Goal: Check status: Check status

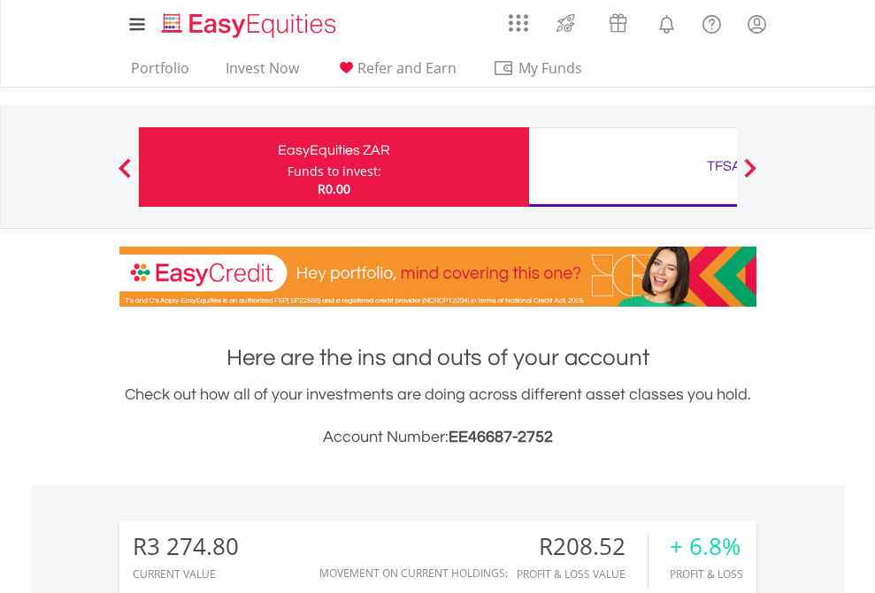
click at [287, 167] on div "Funds to invest:" at bounding box center [334, 172] width 94 height 18
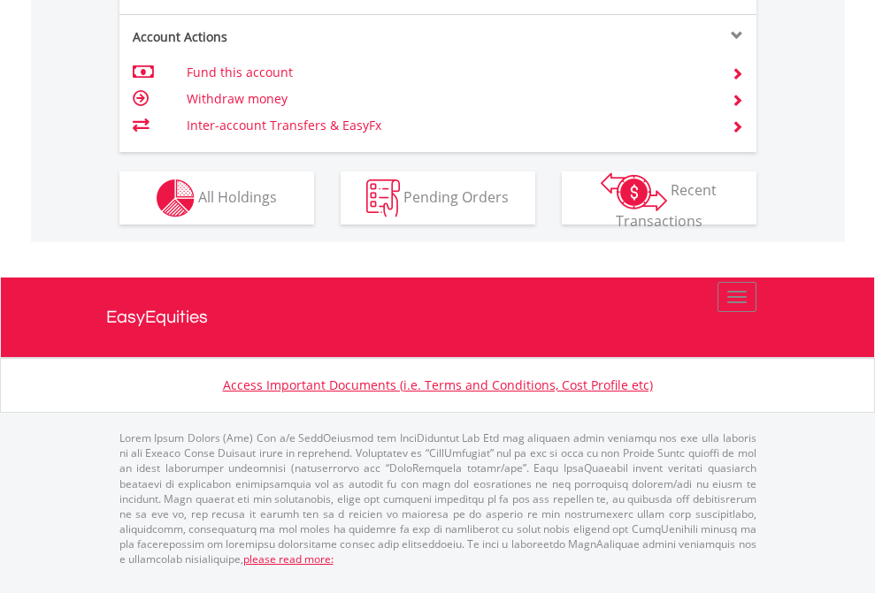
scroll to position [1660, 0]
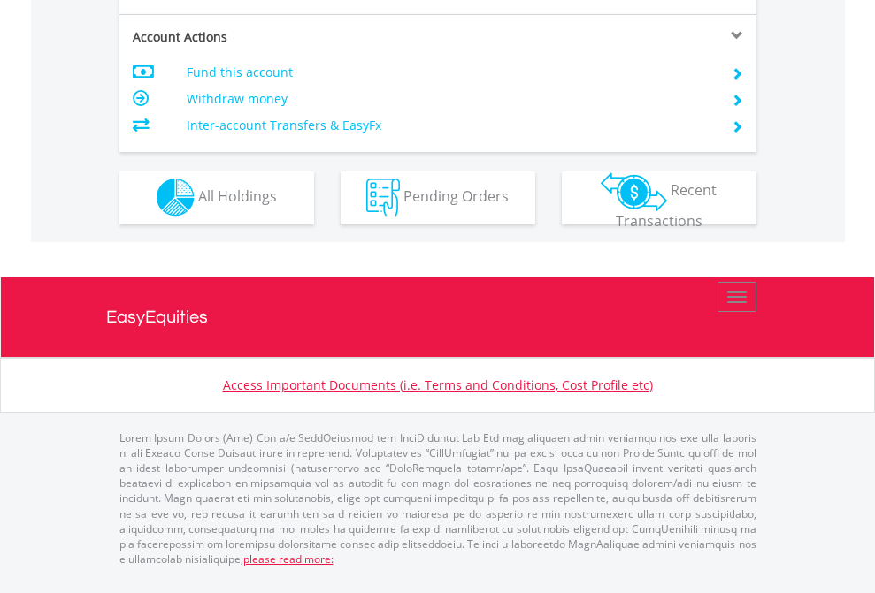
scroll to position [1654, 0]
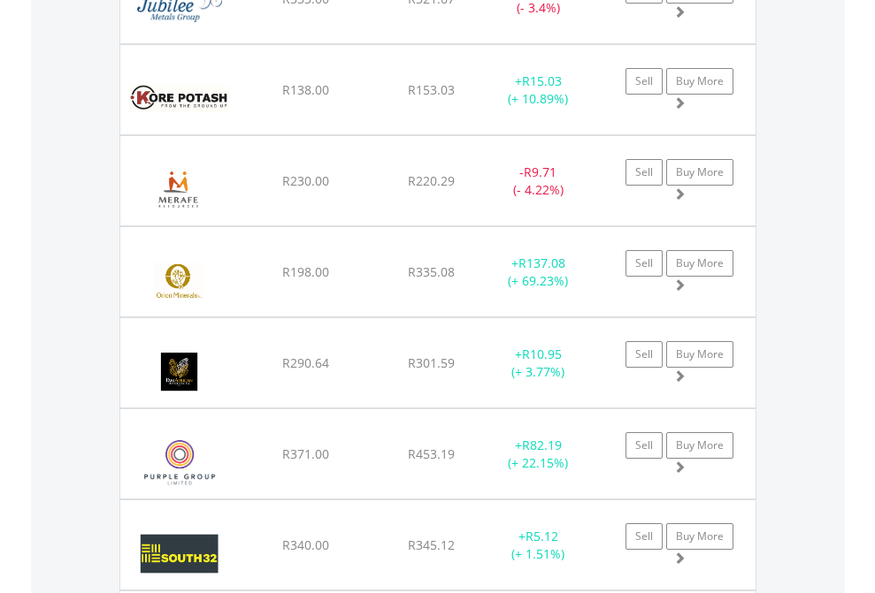
scroll to position [127, 0]
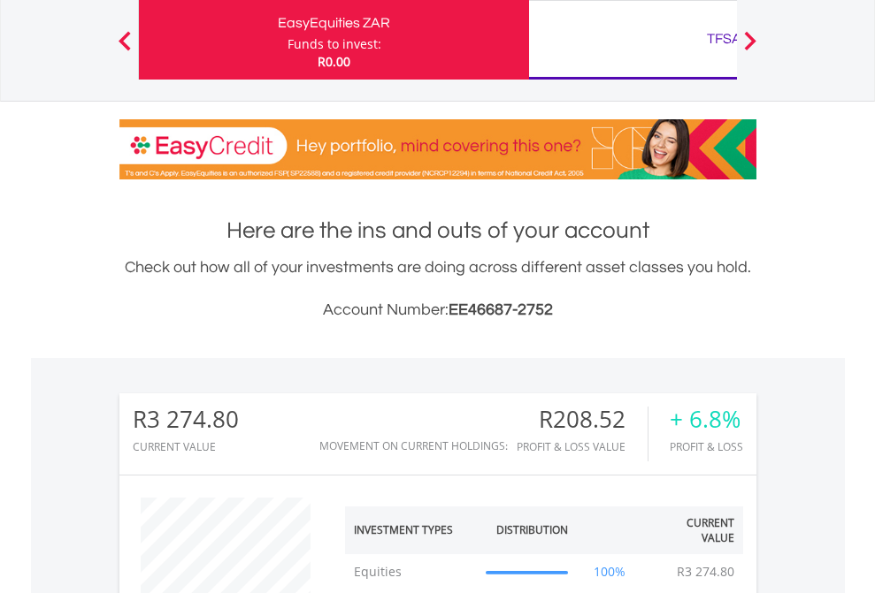
click at [632, 40] on div "TFSA" at bounding box center [724, 39] width 369 height 25
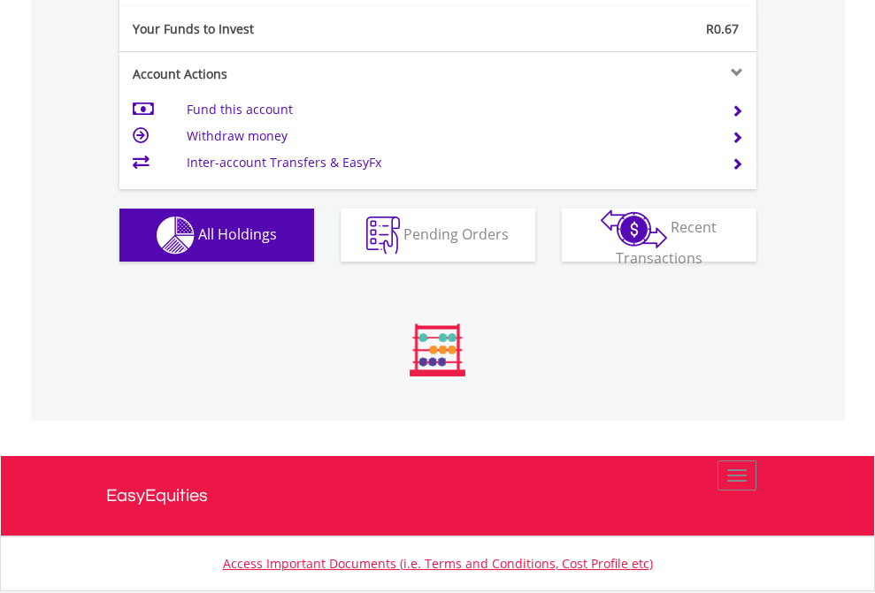
scroll to position [170, 278]
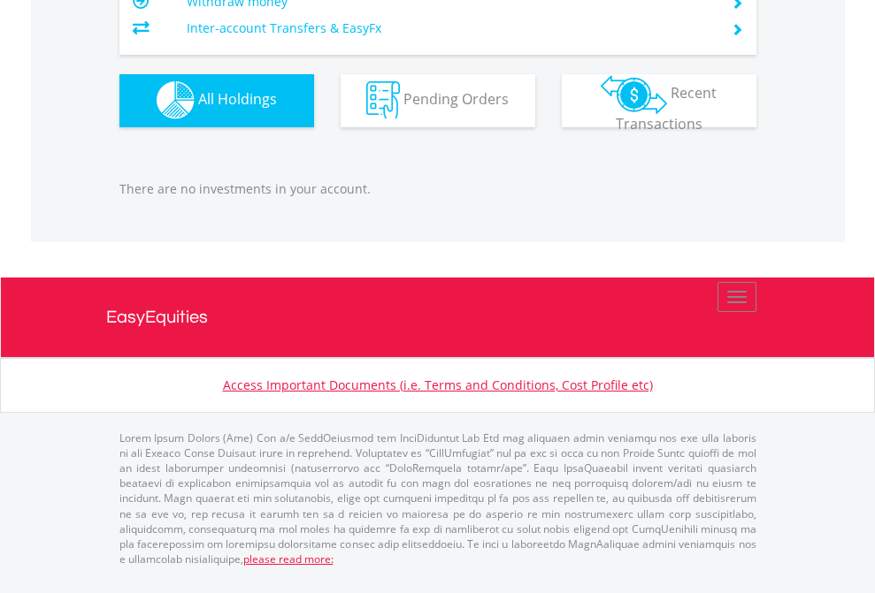
scroll to position [170, 278]
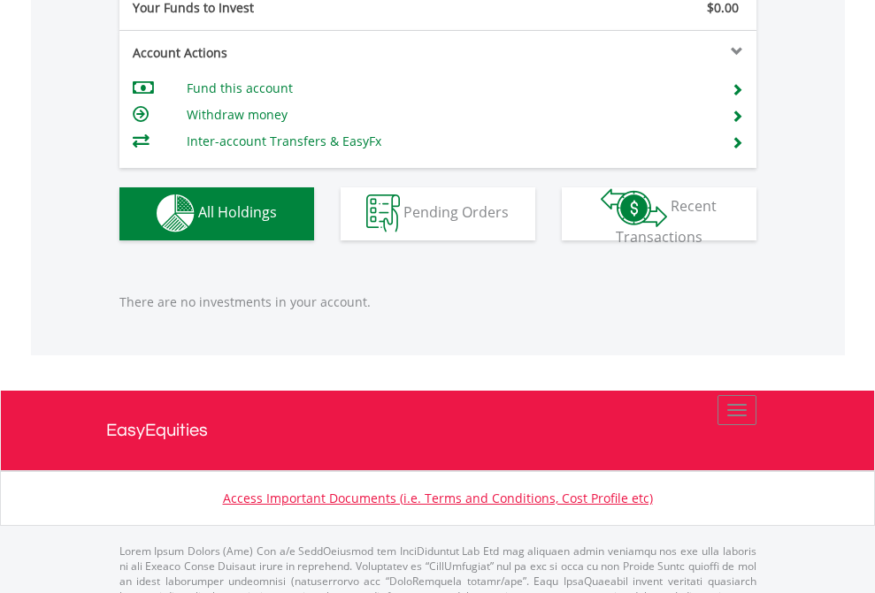
scroll to position [1751, 0]
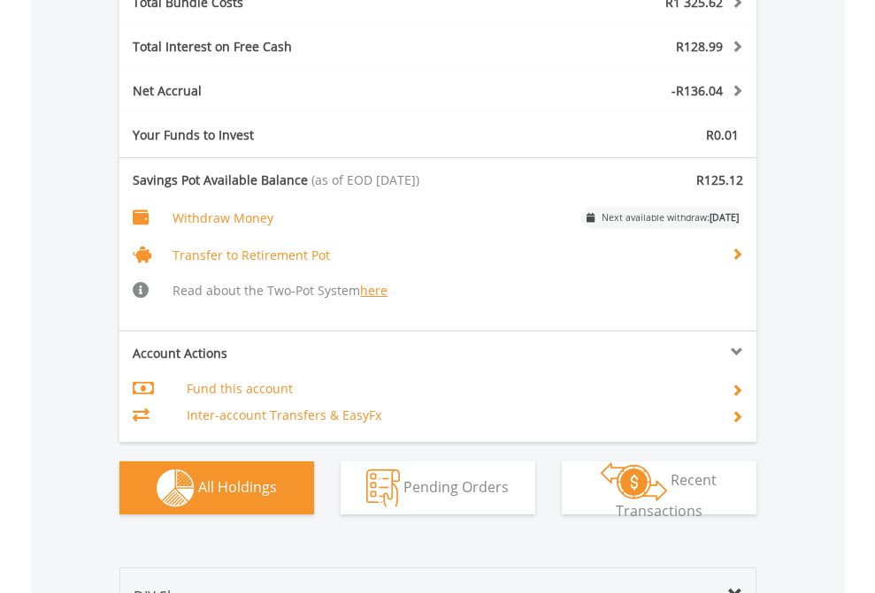
scroll to position [2181, 0]
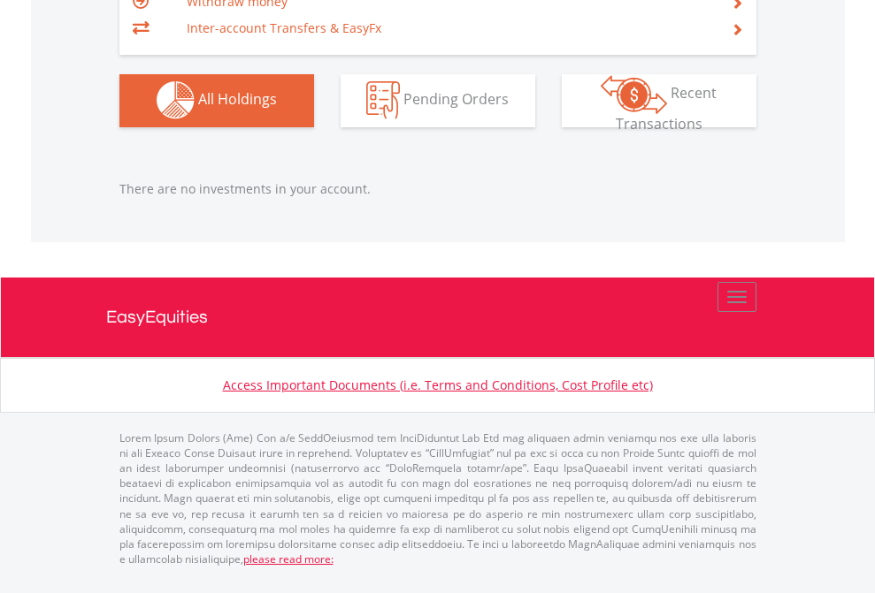
scroll to position [170, 278]
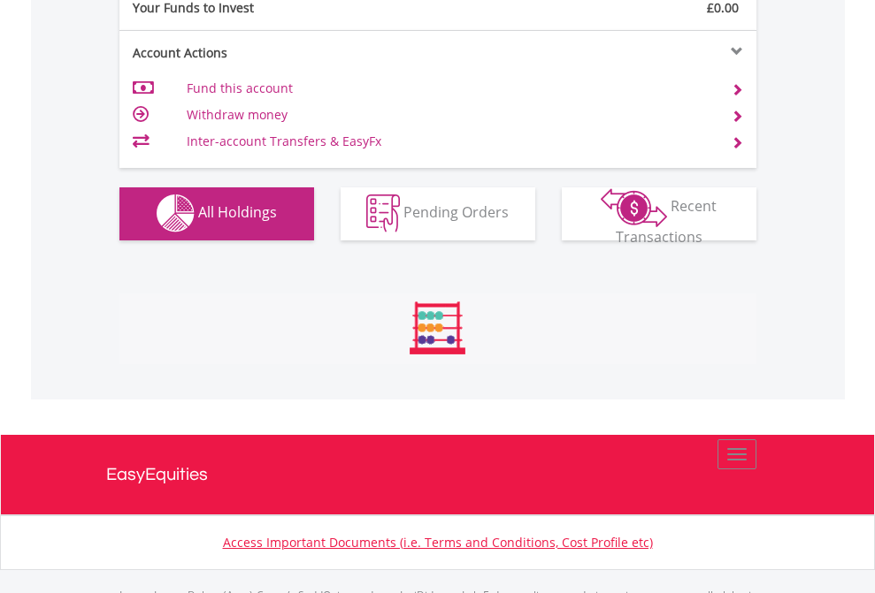
scroll to position [1751, 0]
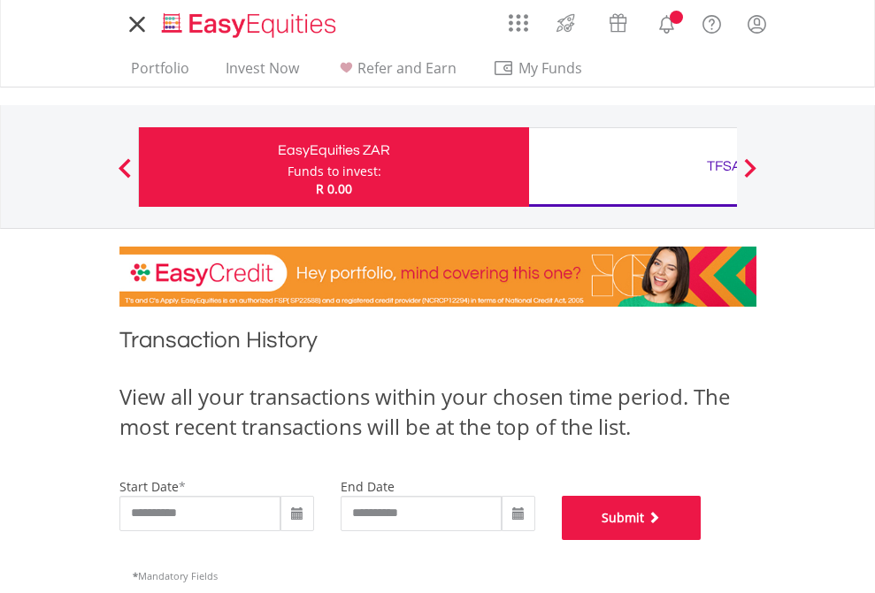
click at [701, 540] on button "Submit" at bounding box center [632, 518] width 140 height 44
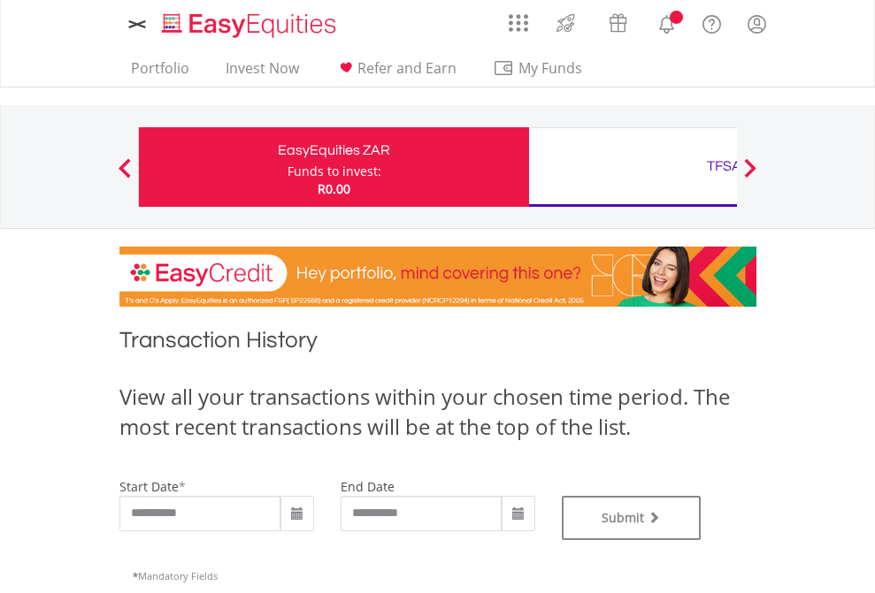
click at [632, 167] on div "TFSA" at bounding box center [724, 166] width 369 height 25
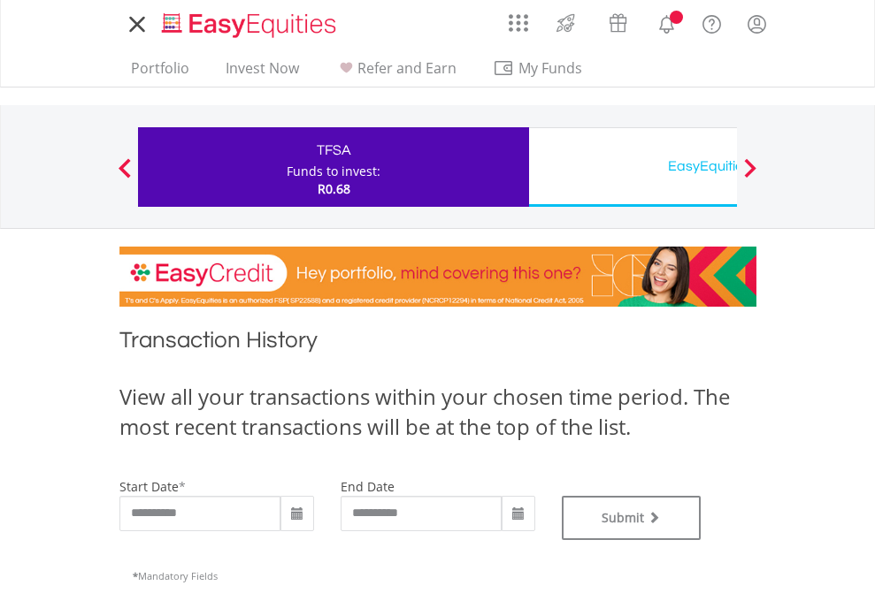
type input "**********"
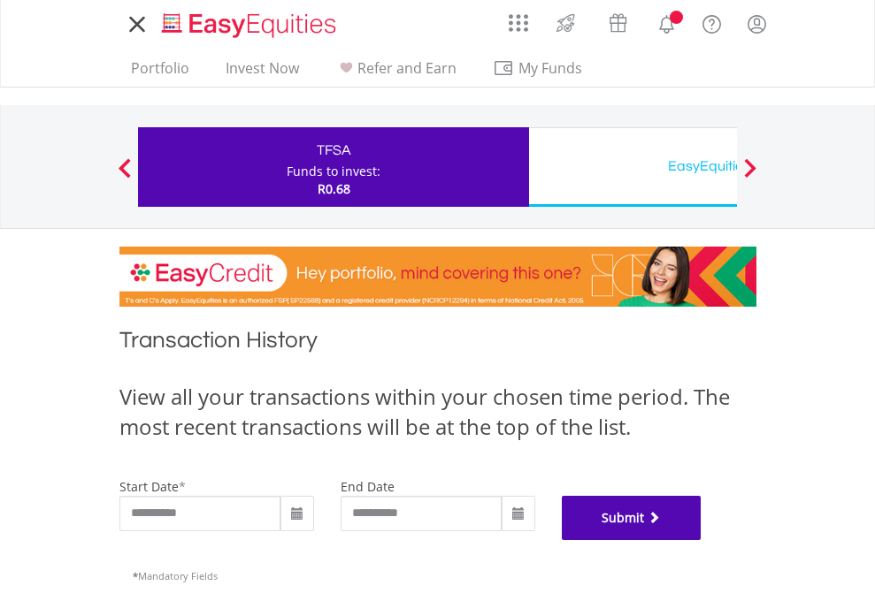
click at [701, 540] on button "Submit" at bounding box center [632, 518] width 140 height 44
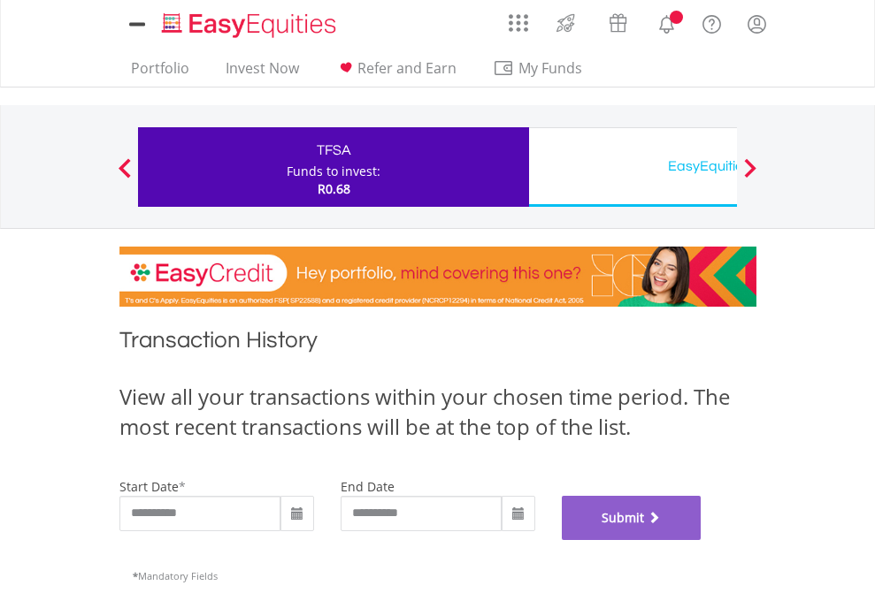
scroll to position [717, 0]
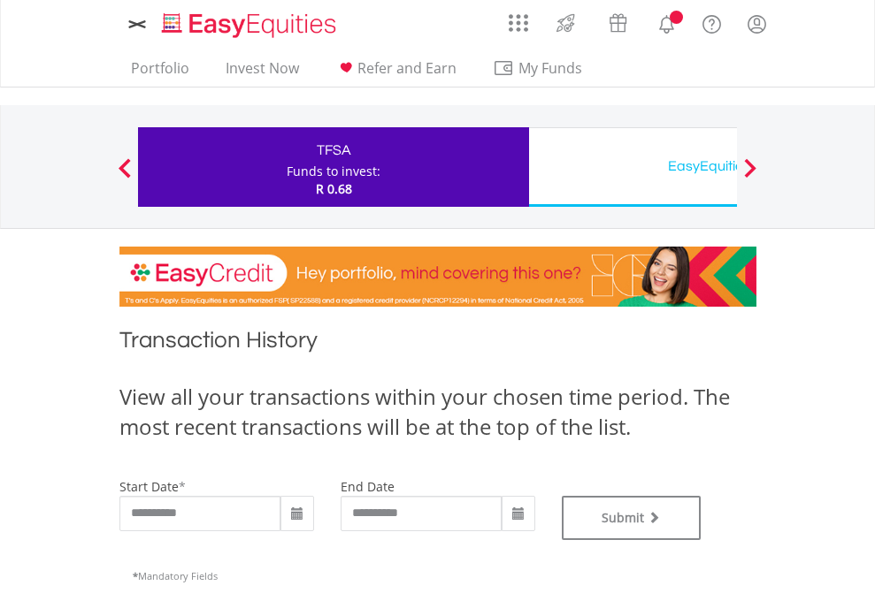
click at [632, 167] on div "EasyEquities USD" at bounding box center [724, 166] width 369 height 25
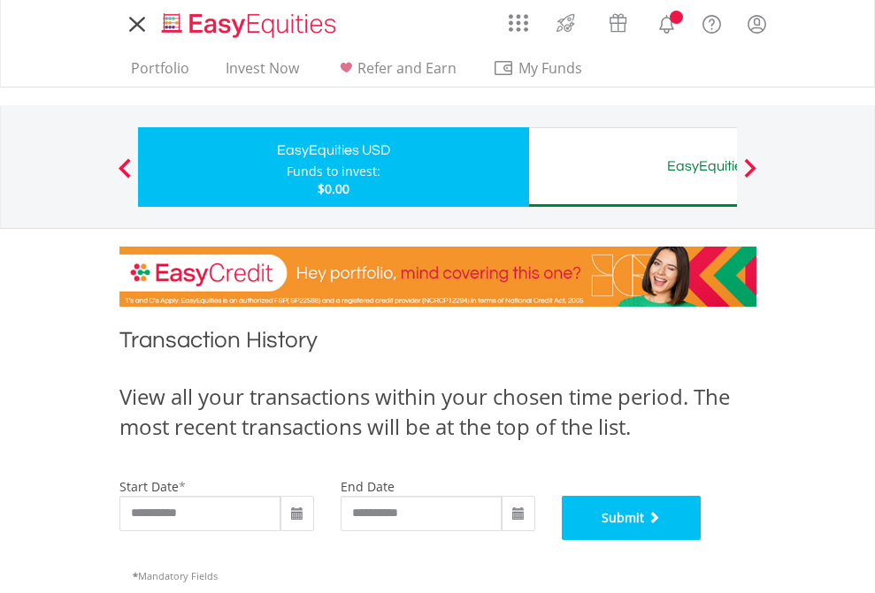
click at [701, 540] on button "Submit" at bounding box center [632, 518] width 140 height 44
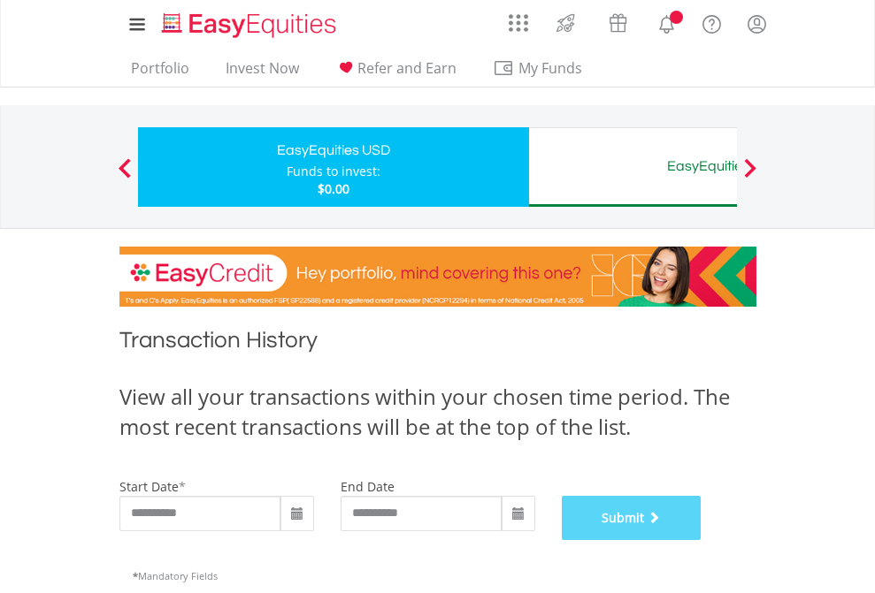
scroll to position [717, 0]
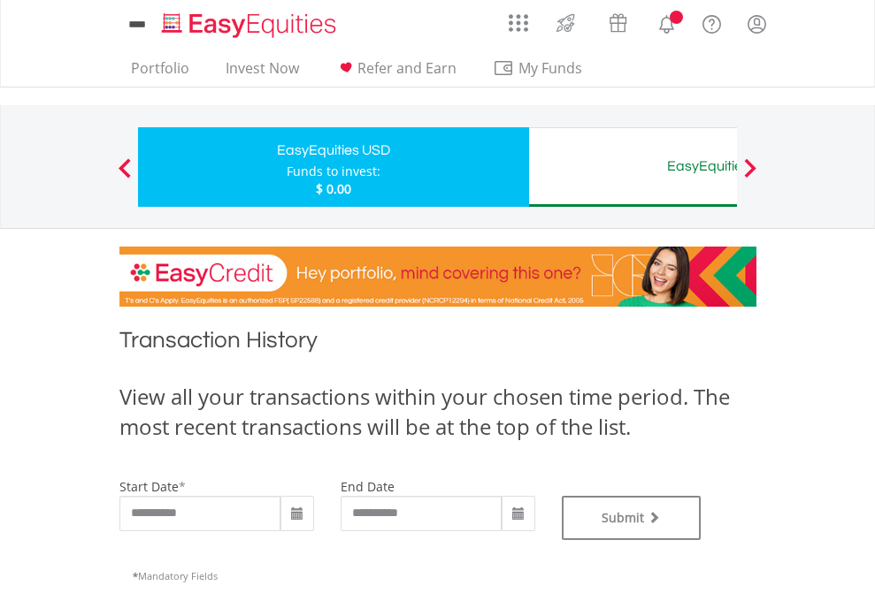
click at [632, 167] on div "EasyEquities AUD" at bounding box center [724, 166] width 369 height 25
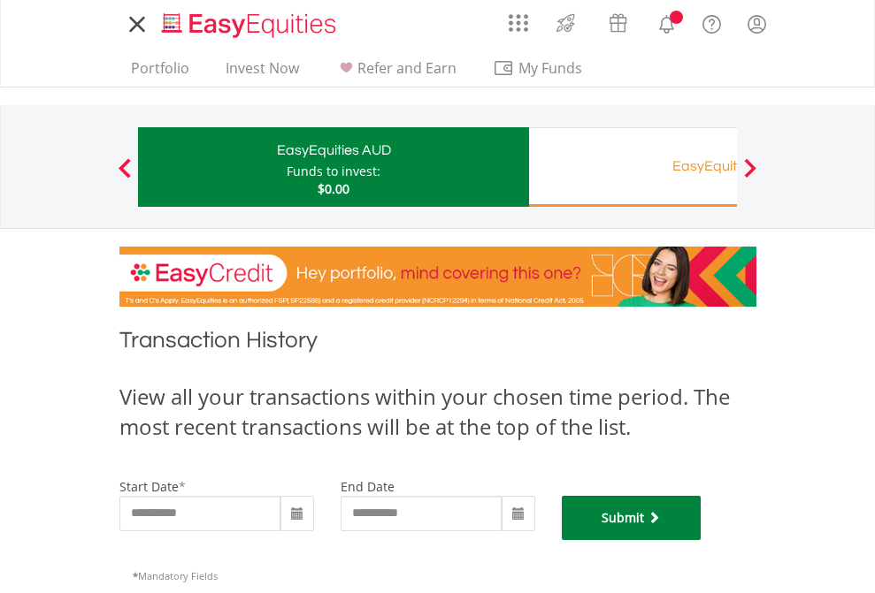
click at [701, 540] on button "Submit" at bounding box center [632, 518] width 140 height 44
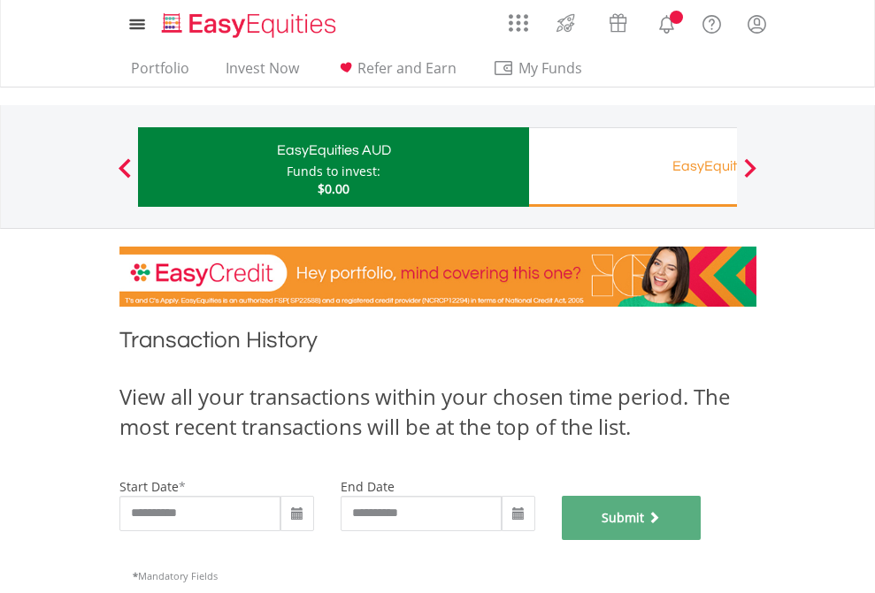
scroll to position [717, 0]
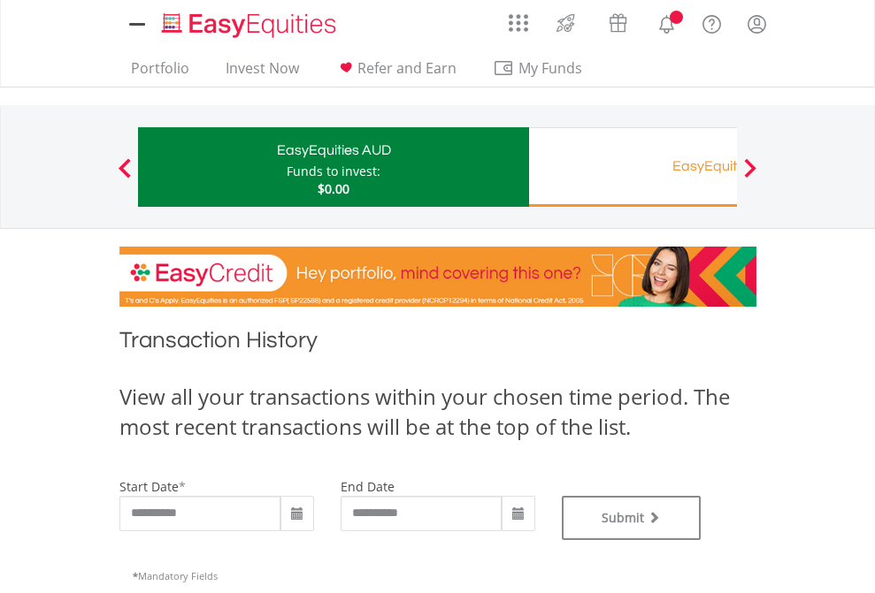
click at [632, 167] on div "EasyEquities RA" at bounding box center [724, 166] width 369 height 25
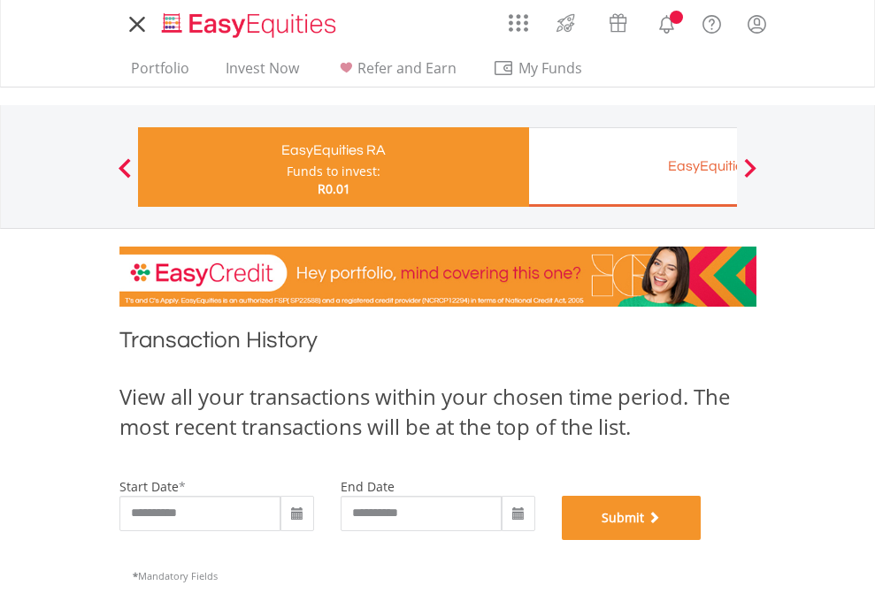
click at [701, 540] on button "Submit" at bounding box center [632, 518] width 140 height 44
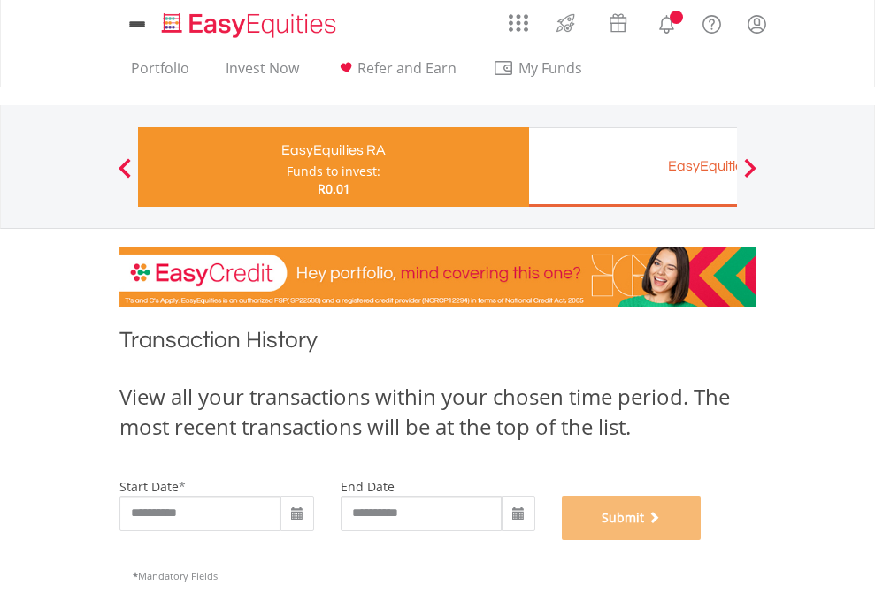
scroll to position [717, 0]
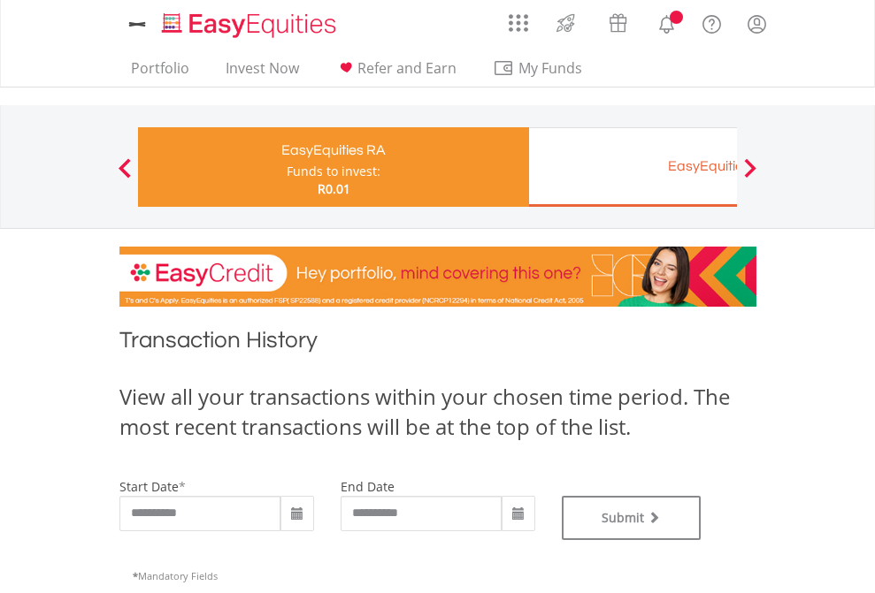
click at [632, 167] on div "EasyEquities EUR" at bounding box center [724, 166] width 369 height 25
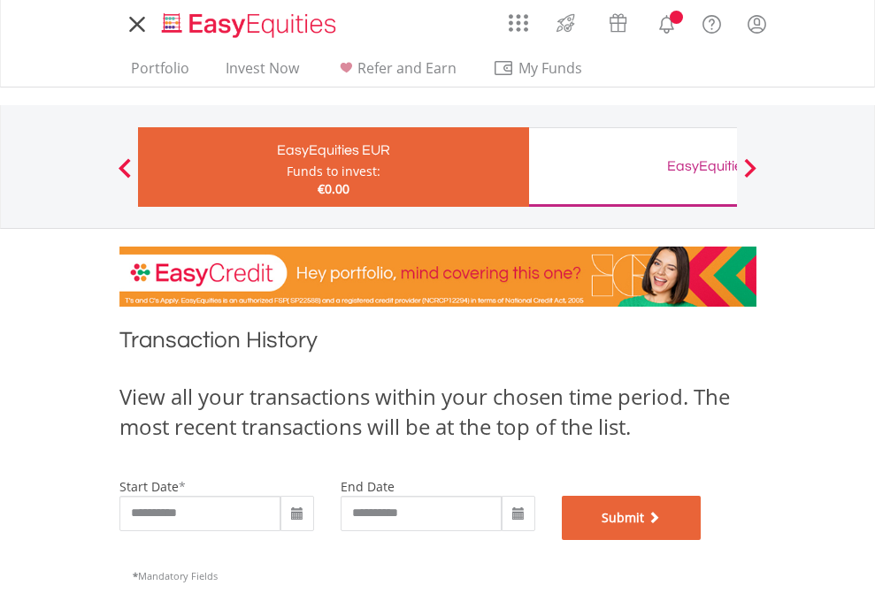
click at [701, 540] on button "Submit" at bounding box center [632, 518] width 140 height 44
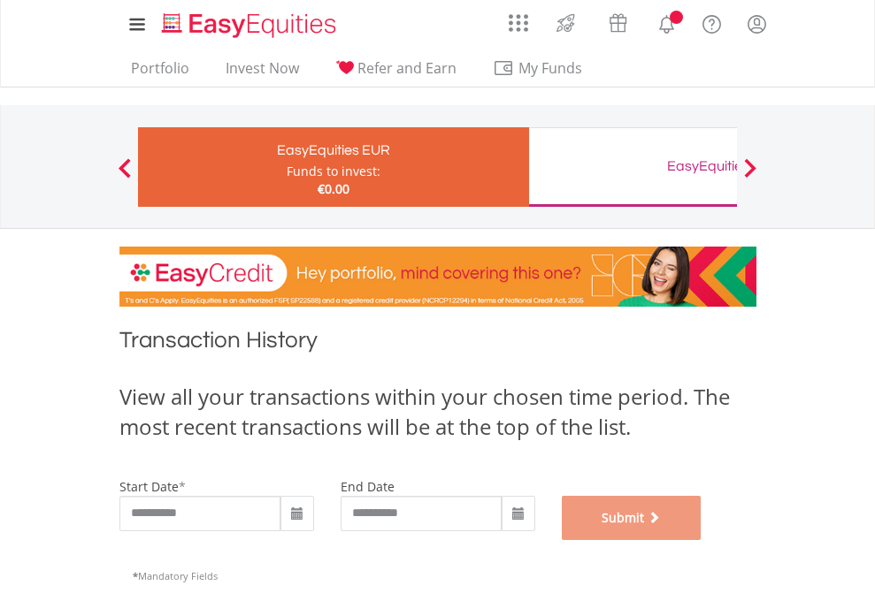
scroll to position [717, 0]
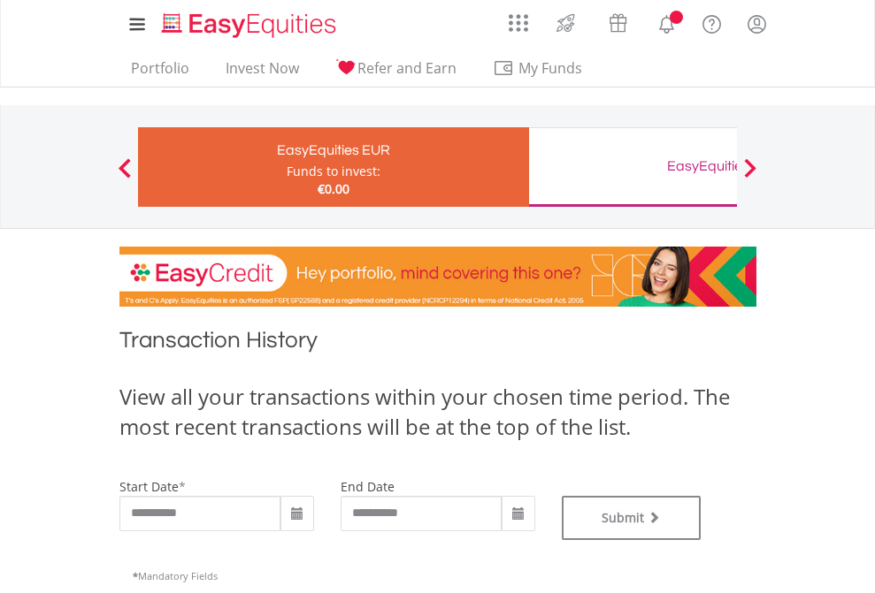
click at [632, 167] on div "EasyEquities GBP" at bounding box center [724, 166] width 369 height 25
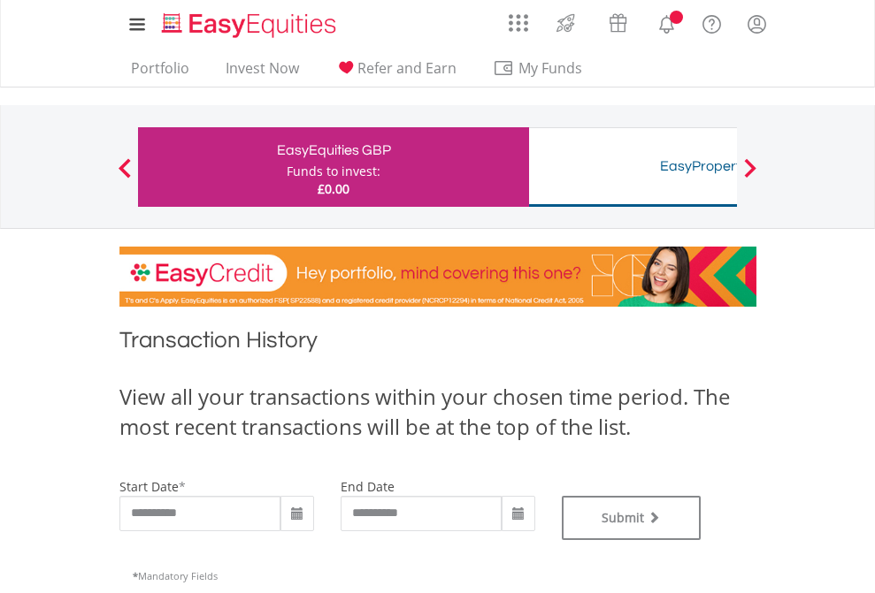
type input "**********"
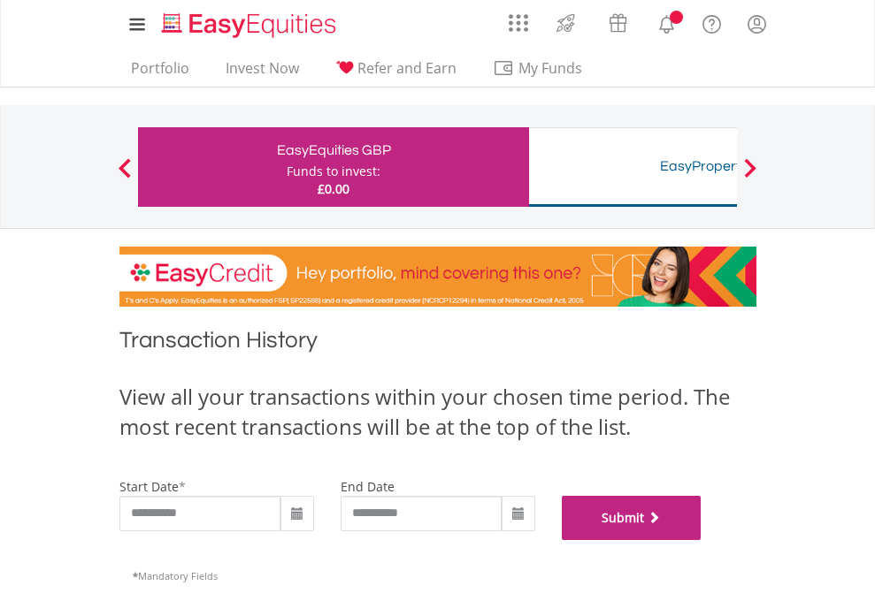
click at [701, 540] on button "Submit" at bounding box center [632, 518] width 140 height 44
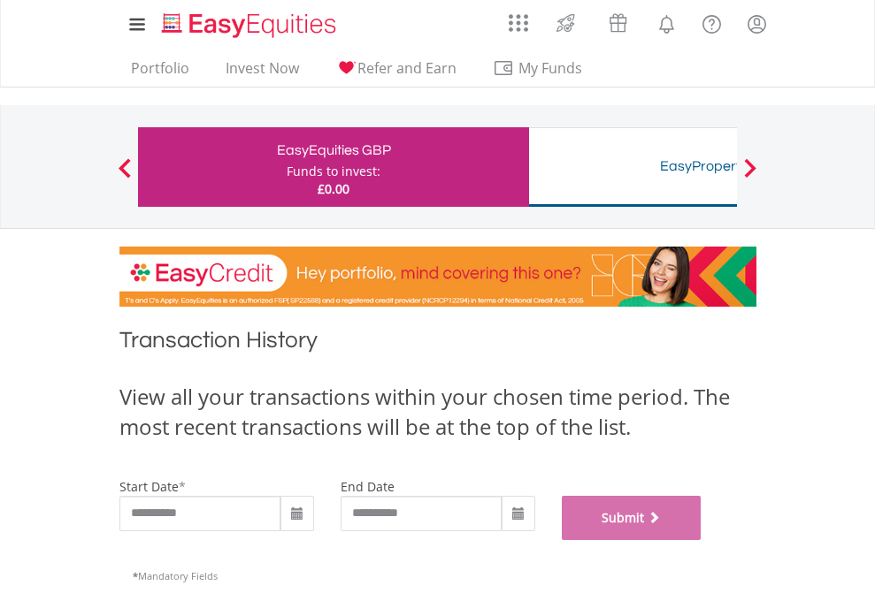
scroll to position [717, 0]
